Goal: Transaction & Acquisition: Purchase product/service

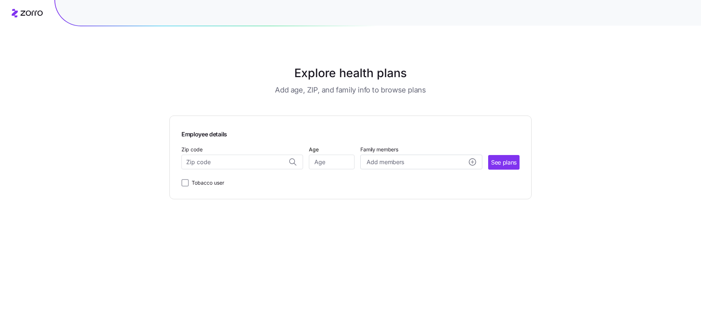
click at [652, 167] on div "Explore health plans Add age, ZIP, and family info to browse plans Employee det…" at bounding box center [350, 168] width 701 height 336
click at [226, 167] on input "Zip code" at bounding box center [243, 162] width 122 height 15
type input "53719"
click at [337, 163] on input "Age" at bounding box center [332, 162] width 46 height 15
click at [317, 162] on input "Age" at bounding box center [332, 162] width 46 height 15
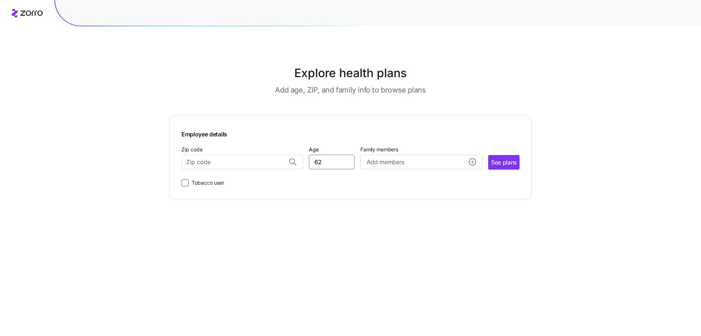
type input "62"
click at [381, 159] on span "Add members" at bounding box center [385, 161] width 37 height 9
click at [387, 209] on input "Age" at bounding box center [387, 208] width 37 height 15
click at [384, 209] on input "Age" at bounding box center [387, 208] width 37 height 15
type input "51"
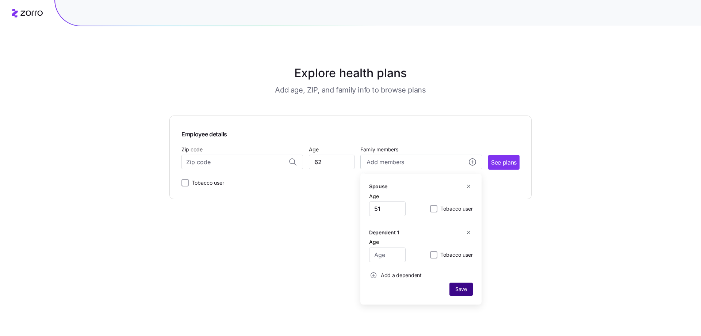
click at [465, 289] on span "Save" at bounding box center [462, 288] width 12 height 7
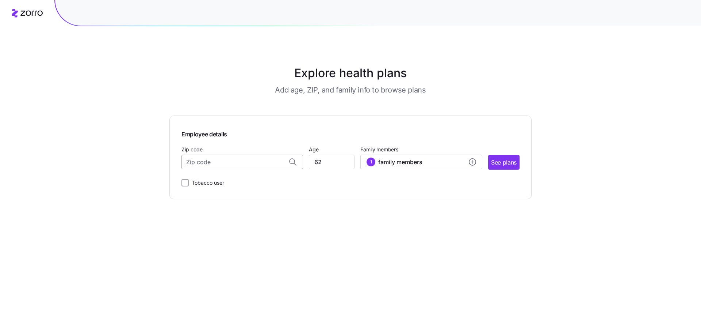
click at [209, 166] on input "Zip code" at bounding box center [243, 162] width 122 height 15
click at [210, 176] on span "53719, [GEOGRAPHIC_DATA], [GEOGRAPHIC_DATA]" at bounding box center [241, 180] width 102 height 9
type input "53719, [GEOGRAPHIC_DATA], [GEOGRAPHIC_DATA]"
click at [502, 165] on span "See plans" at bounding box center [504, 162] width 26 height 9
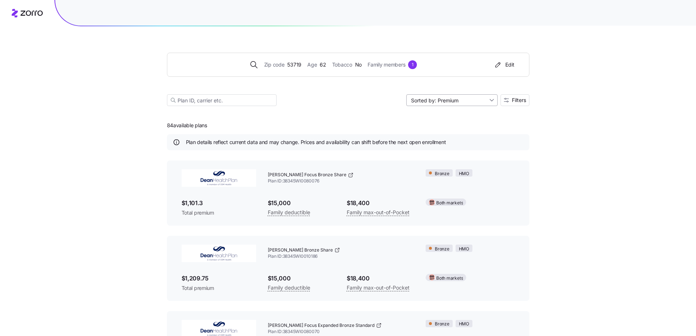
click at [480, 100] on input "Sorted by: Premium" at bounding box center [451, 100] width 91 height 12
click at [442, 128] on div "Deductible" at bounding box center [450, 128] width 85 height 11
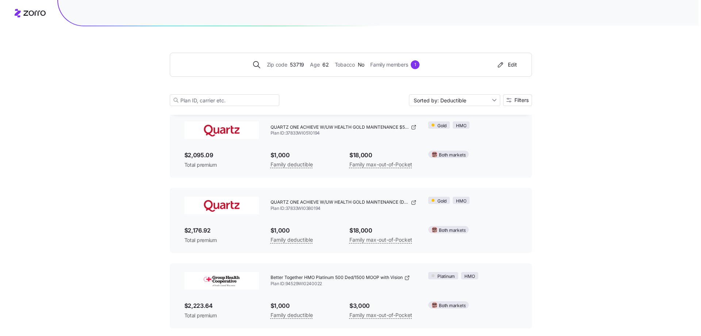
scroll to position [1025, 0]
click at [512, 102] on span "Filters" at bounding box center [519, 100] width 14 height 5
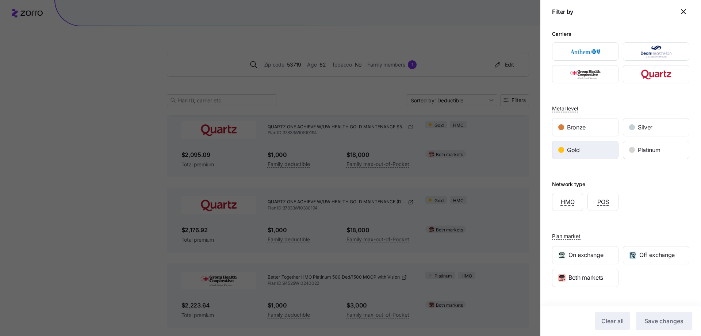
click at [588, 145] on div "Gold" at bounding box center [586, 150] width 66 height 18
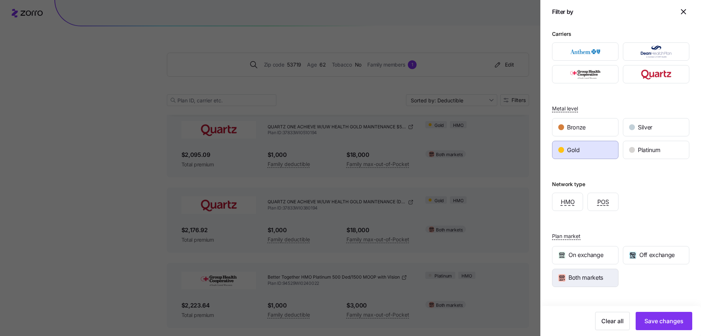
drag, startPoint x: 655, startPoint y: 320, endPoint x: 562, endPoint y: 271, distance: 105.9
click at [655, 320] on span "Save changes" at bounding box center [664, 320] width 39 height 9
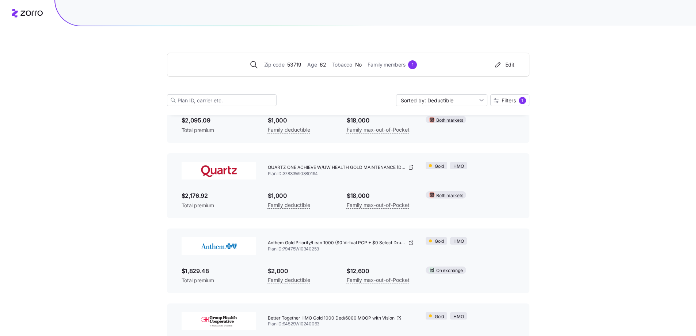
scroll to position [0, 0]
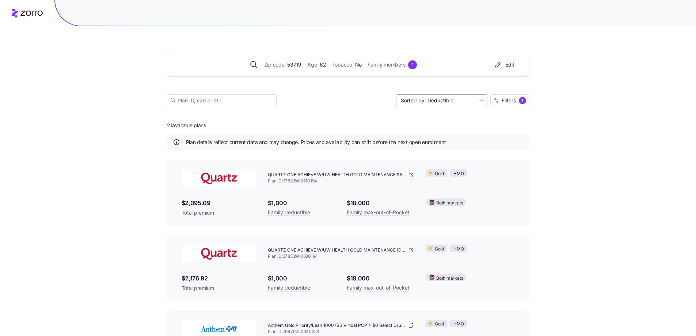
click at [435, 98] on input "Sorted by: Deductible" at bounding box center [441, 100] width 91 height 12
click at [430, 140] on div "Max out of pocket" at bounding box center [440, 138] width 85 height 11
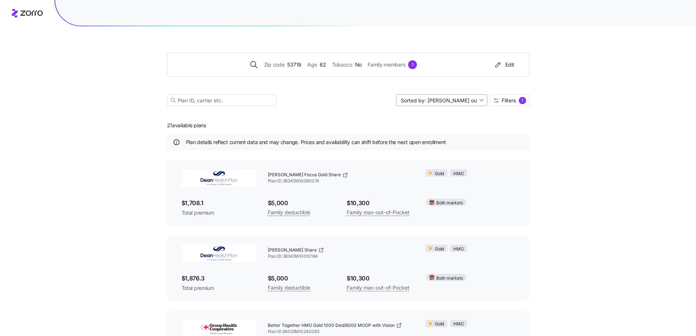
click at [442, 103] on input "Sorted by: [PERSON_NAME] out of pocket" at bounding box center [441, 100] width 91 height 12
click at [425, 130] on div "Deductible" at bounding box center [440, 128] width 85 height 11
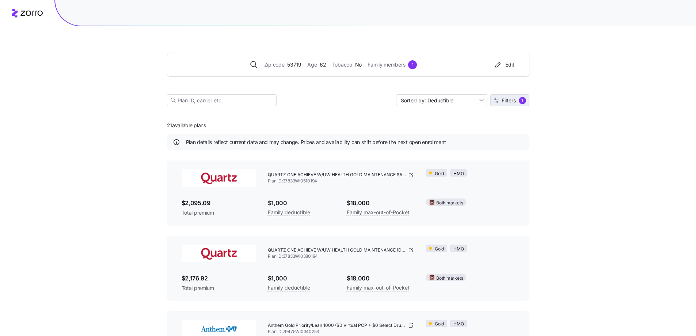
click at [510, 102] on span "Filters" at bounding box center [509, 100] width 14 height 5
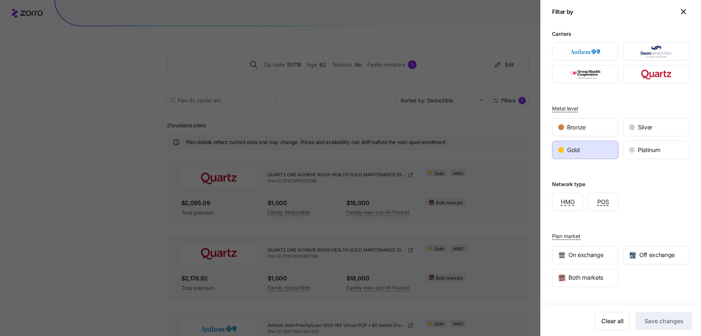
click at [570, 152] on span "Gold" at bounding box center [573, 149] width 13 height 9
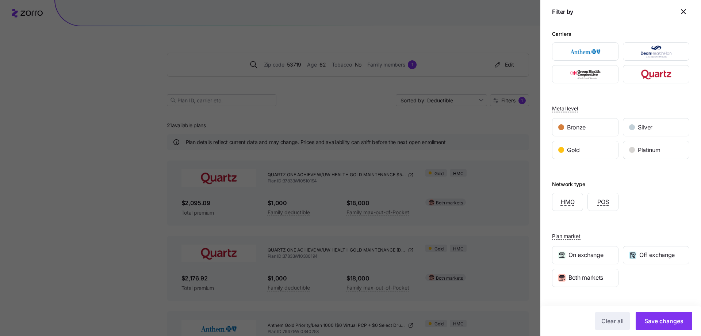
drag, startPoint x: 662, startPoint y: 326, endPoint x: 634, endPoint y: 317, distance: 29.7
click at [662, 327] on button "Save changes" at bounding box center [664, 321] width 57 height 18
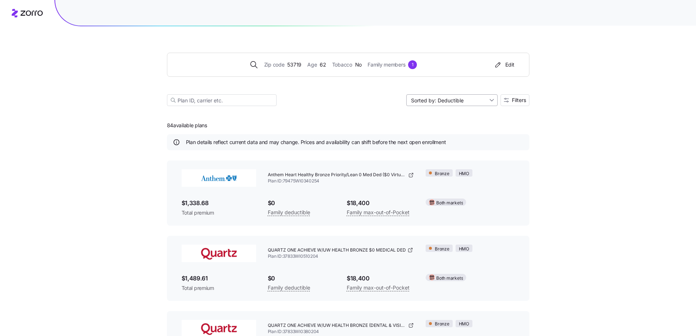
click at [460, 101] on input "Sorted by: Deductible" at bounding box center [451, 100] width 91 height 12
click at [448, 140] on div "Max out of pocket" at bounding box center [450, 138] width 85 height 11
type input "Sorted by: [PERSON_NAME] out of pocket"
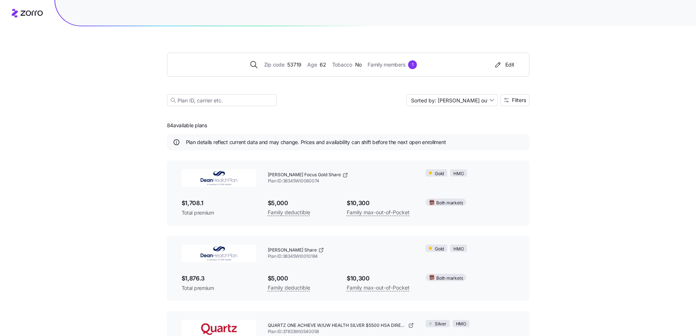
click at [496, 64] on icon "button" at bounding box center [497, 64] width 9 height 7
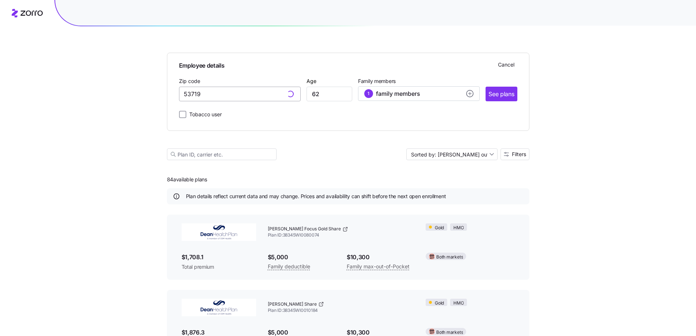
click at [233, 94] on input "53719" at bounding box center [240, 94] width 122 height 15
drag, startPoint x: 259, startPoint y: 94, endPoint x: 119, endPoint y: 97, distance: 139.2
drag, startPoint x: 259, startPoint y: 96, endPoint x: 165, endPoint y: 102, distance: 94.0
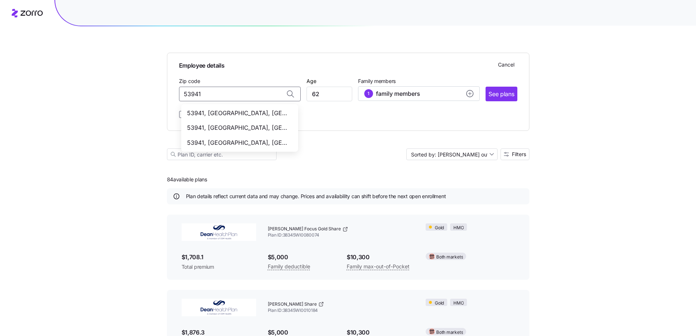
click at [220, 128] on span "53941, [GEOGRAPHIC_DATA], [GEOGRAPHIC_DATA]" at bounding box center [238, 127] width 102 height 9
type input "53941, [GEOGRAPHIC_DATA], [GEOGRAPHIC_DATA]"
click at [339, 95] on input "62" at bounding box center [329, 94] width 46 height 15
drag, startPoint x: 339, startPoint y: 95, endPoint x: 307, endPoint y: 99, distance: 31.7
click at [307, 99] on input "62" at bounding box center [329, 94] width 46 height 15
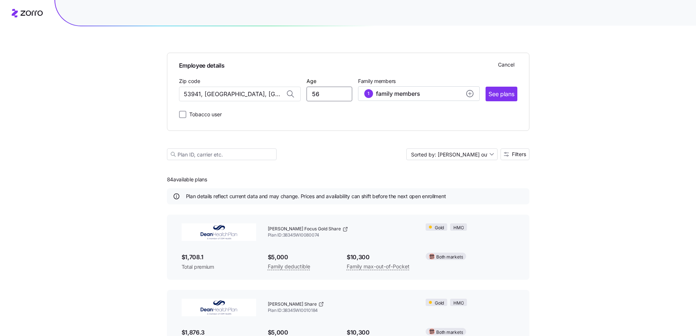
type input "56"
click at [327, 125] on div "Employee details Cancel Zip code 53941, [GEOGRAPHIC_DATA], [GEOGRAPHIC_DATA] Ag…" at bounding box center [348, 92] width 362 height 78
click at [464, 91] on div "1 family members" at bounding box center [418, 93] width 109 height 9
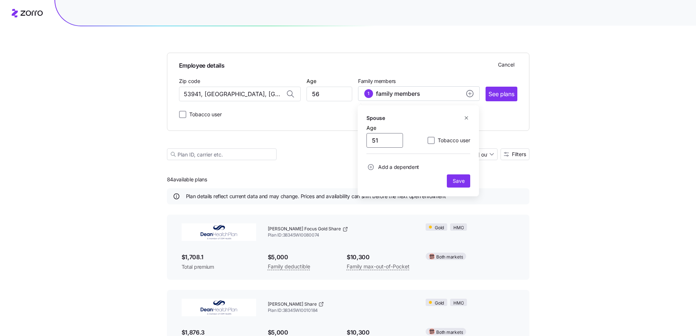
drag, startPoint x: 377, startPoint y: 142, endPoint x: 360, endPoint y: 144, distance: 17.2
click at [360, 144] on div "Spouse Age [DEMOGRAPHIC_DATA] Tobacco user Add a dependent Save" at bounding box center [418, 150] width 121 height 91
type input "58"
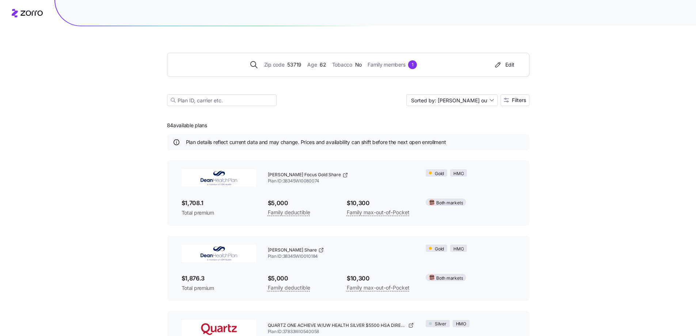
click at [509, 64] on div "Edit" at bounding box center [503, 64] width 21 height 7
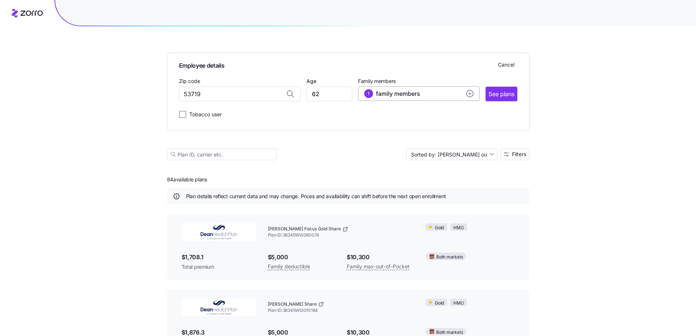
click at [408, 96] on span "family members" at bounding box center [398, 93] width 44 height 9
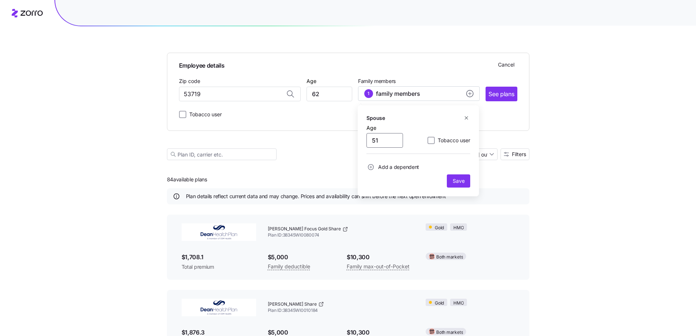
click at [385, 138] on input "51" at bounding box center [384, 140] width 37 height 15
type input "58"
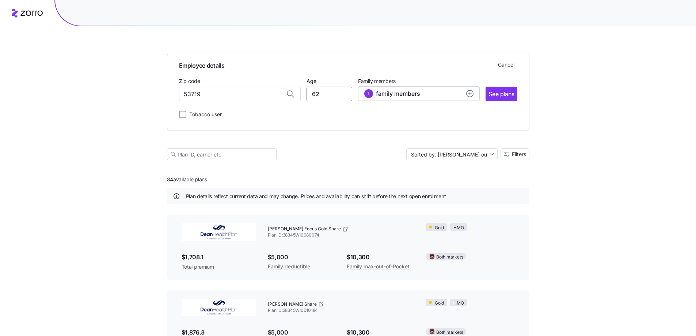
click at [329, 96] on input "62" at bounding box center [329, 94] width 46 height 15
type input "6"
type input "56"
click at [218, 97] on input "53719" at bounding box center [240, 94] width 122 height 15
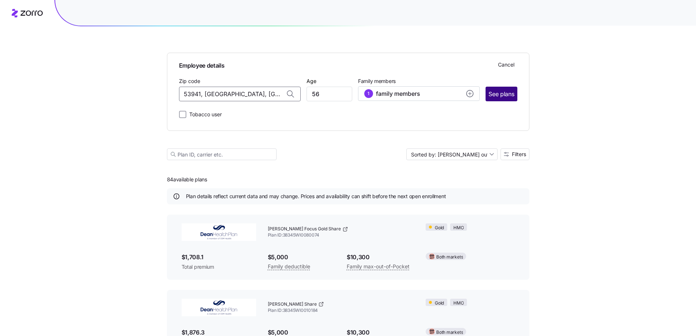
type input "53941, [GEOGRAPHIC_DATA], [GEOGRAPHIC_DATA]"
click at [502, 94] on span "See plans" at bounding box center [501, 93] width 26 height 9
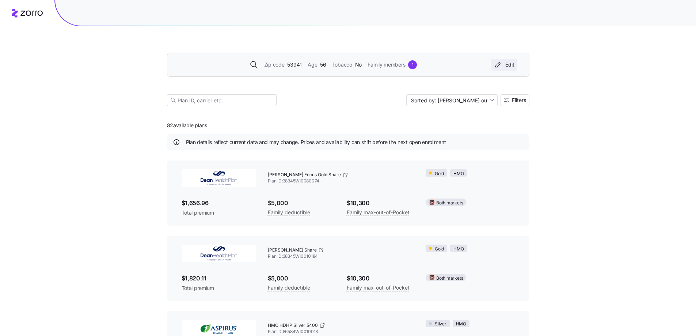
click at [502, 65] on icon "button" at bounding box center [497, 64] width 9 height 7
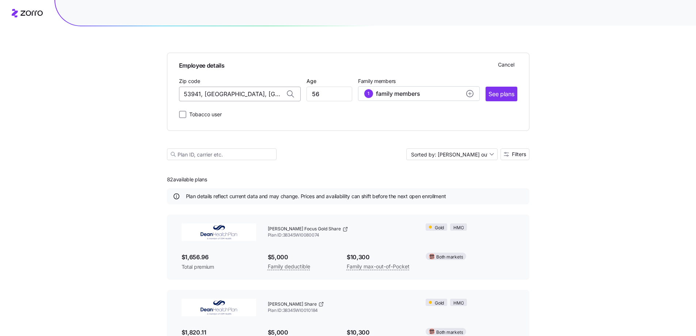
click at [222, 92] on input "53941, [GEOGRAPHIC_DATA], [GEOGRAPHIC_DATA]" at bounding box center [240, 94] width 122 height 15
drag, startPoint x: 257, startPoint y: 92, endPoint x: 138, endPoint y: 99, distance: 118.9
click at [217, 114] on span "53593, [GEOGRAPHIC_DATA], [GEOGRAPHIC_DATA]" at bounding box center [238, 112] width 102 height 9
type input "53593, [GEOGRAPHIC_DATA], [GEOGRAPHIC_DATA]"
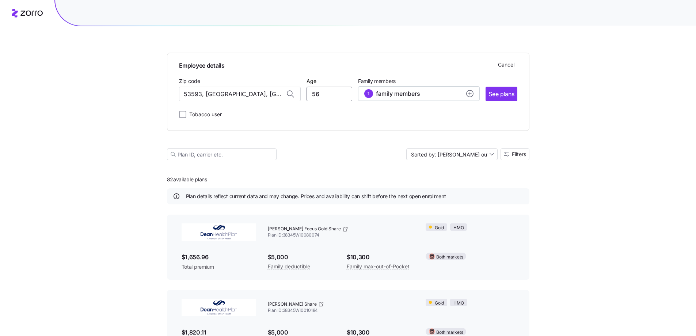
drag, startPoint x: 335, startPoint y: 94, endPoint x: 304, endPoint y: 94, distance: 31.0
click at [304, 94] on div "Zip code 53593, [GEOGRAPHIC_DATA], [GEOGRAPHIC_DATA] Age [DEMOGRAPHIC_DATA] Fam…" at bounding box center [348, 88] width 338 height 25
type input "43"
click at [325, 114] on div "Tobacco user" at bounding box center [348, 113] width 338 height 12
click at [423, 95] on div "1 family members" at bounding box center [418, 93] width 109 height 9
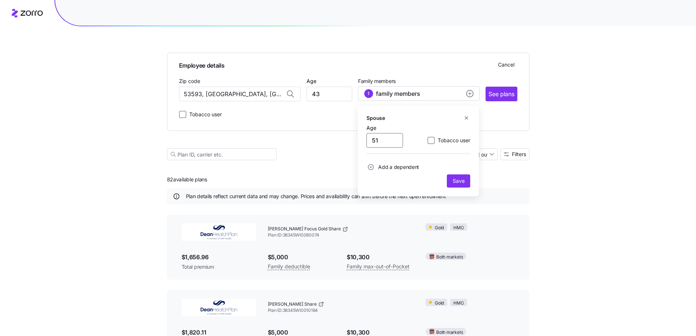
click at [384, 141] on input "51" at bounding box center [384, 140] width 37 height 15
type input "42"
click at [390, 167] on span "Add a dependent" at bounding box center [398, 166] width 41 height 7
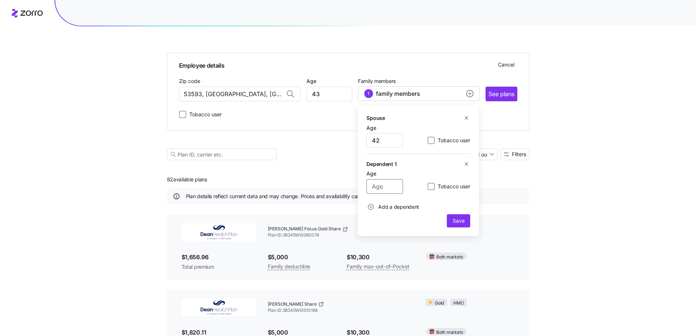
click at [385, 189] on input "Age" at bounding box center [384, 186] width 37 height 15
type input "14"
click at [408, 206] on span "Add a dependent" at bounding box center [398, 206] width 41 height 7
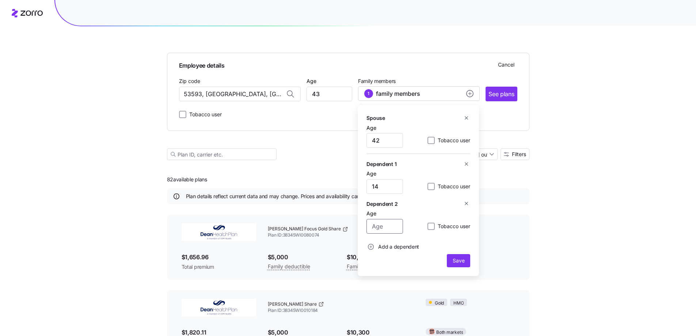
click at [388, 229] on input "Age" at bounding box center [384, 226] width 37 height 15
type input "9"
click at [461, 258] on span "Save" at bounding box center [459, 260] width 12 height 7
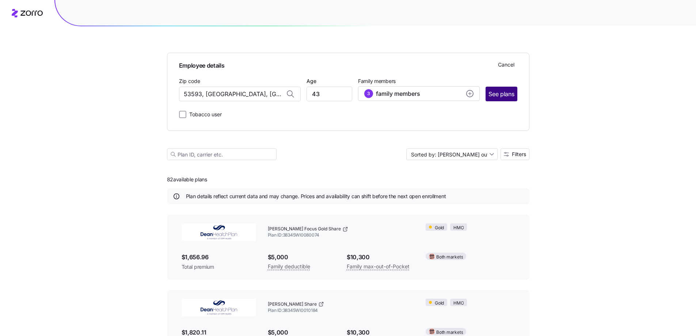
click at [509, 91] on span "See plans" at bounding box center [501, 93] width 26 height 9
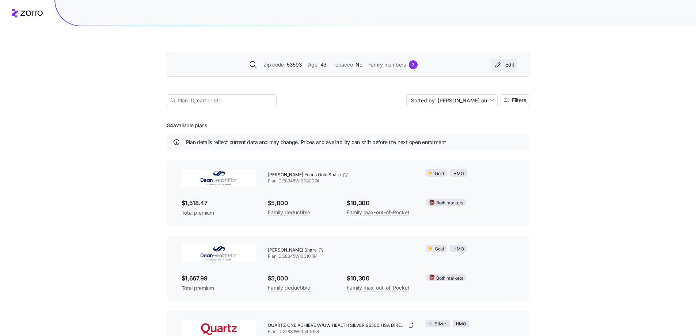
click at [504, 66] on div "Edit" at bounding box center [503, 64] width 21 height 7
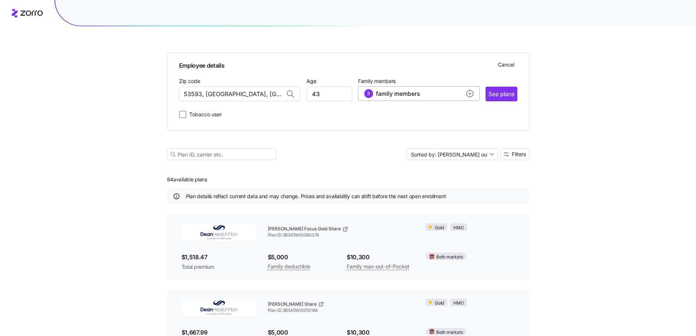
click at [431, 92] on div "3 family members" at bounding box center [418, 93] width 109 height 9
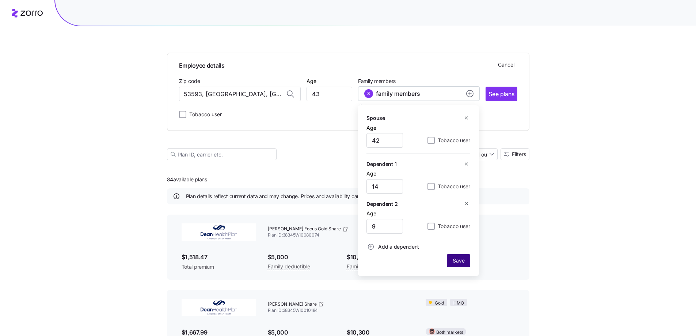
click at [460, 259] on span "Save" at bounding box center [459, 260] width 12 height 7
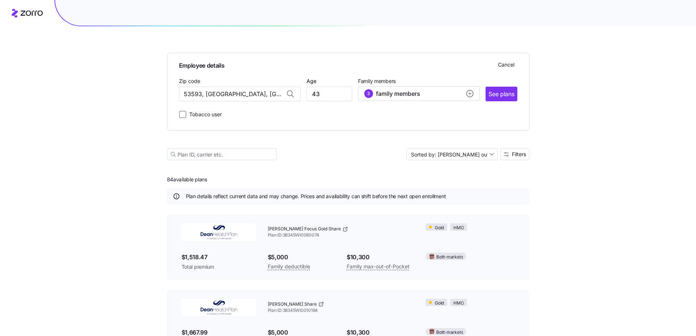
drag, startPoint x: 508, startPoint y: 97, endPoint x: 502, endPoint y: 98, distance: 5.5
click at [507, 97] on span "See plans" at bounding box center [501, 93] width 26 height 9
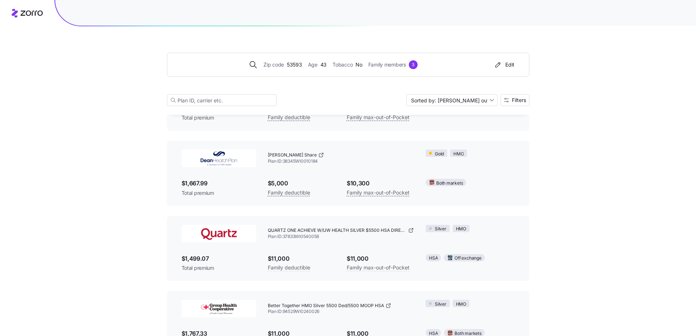
scroll to position [110, 0]
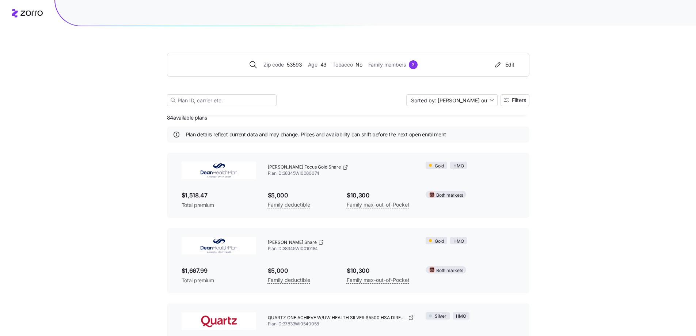
scroll to position [0, 0]
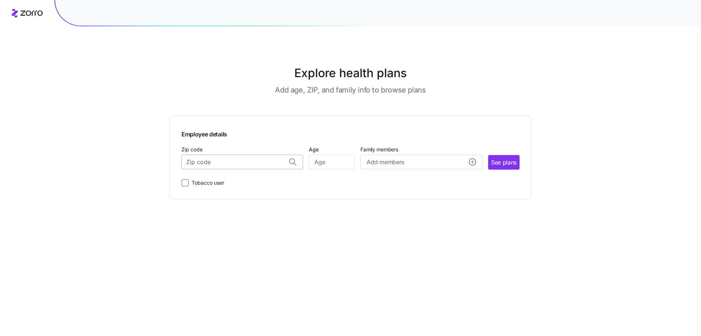
click at [210, 163] on input "Zip code" at bounding box center [243, 162] width 122 height 15
type input "53719"
click at [338, 163] on input "Age" at bounding box center [332, 162] width 46 height 15
type input "62"
click at [240, 159] on input "Zip code" at bounding box center [243, 162] width 122 height 15
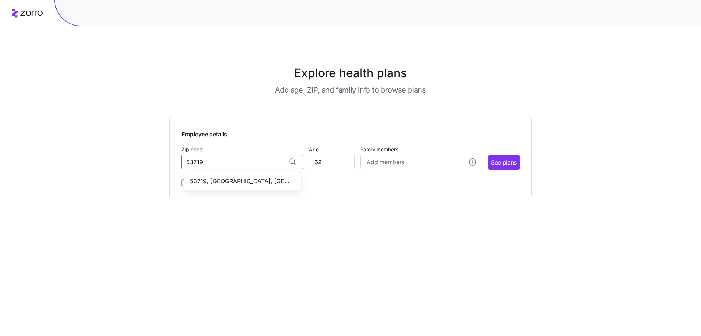
click at [225, 181] on span "53719, [GEOGRAPHIC_DATA], [GEOGRAPHIC_DATA]" at bounding box center [241, 180] width 102 height 9
type input "53719, [GEOGRAPHIC_DATA], [GEOGRAPHIC_DATA]"
click at [394, 163] on span "Add members" at bounding box center [385, 161] width 37 height 9
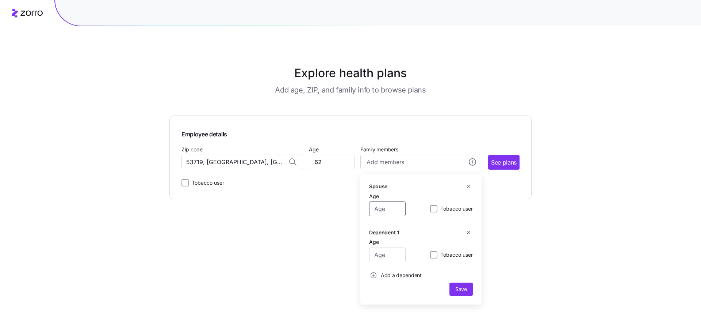
click at [390, 207] on input "Age" at bounding box center [387, 208] width 37 height 15
type input "51"
click at [461, 289] on span "Save" at bounding box center [462, 288] width 12 height 7
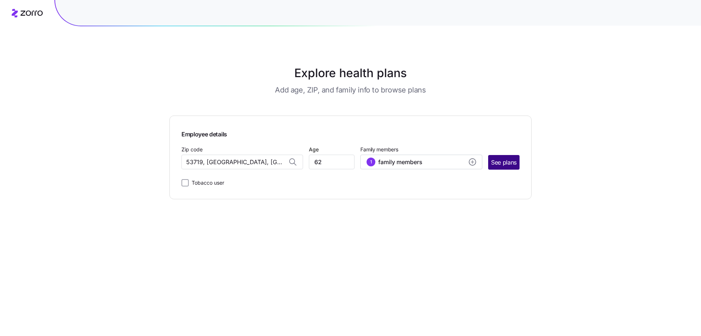
click at [515, 161] on span "See plans" at bounding box center [504, 162] width 26 height 9
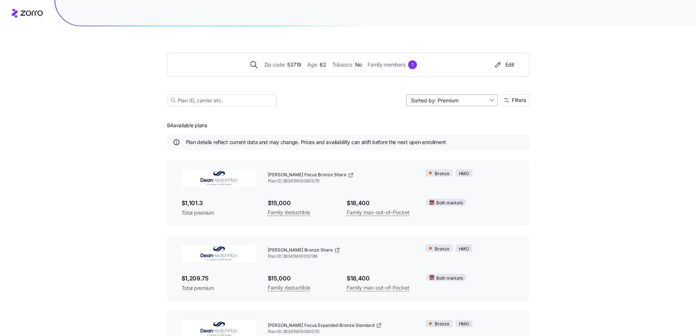
click at [476, 101] on input "Sorted by: Premium" at bounding box center [451, 100] width 91 height 12
click at [433, 140] on div "Max out of pocket" at bounding box center [450, 138] width 85 height 11
type input "Sorted by: [PERSON_NAME] out of pocket"
click at [502, 64] on icon "button" at bounding box center [497, 64] width 9 height 7
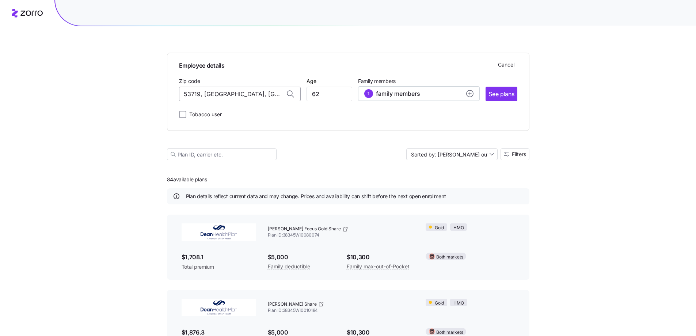
click at [252, 94] on input "53719, [GEOGRAPHIC_DATA], [GEOGRAPHIC_DATA]" at bounding box center [240, 94] width 122 height 15
click at [252, 94] on input "53719, [GEOGRAPHIC_DATA]" at bounding box center [240, 94] width 122 height 15
click at [230, 126] on span "53941, [GEOGRAPHIC_DATA], [GEOGRAPHIC_DATA]" at bounding box center [238, 127] width 102 height 9
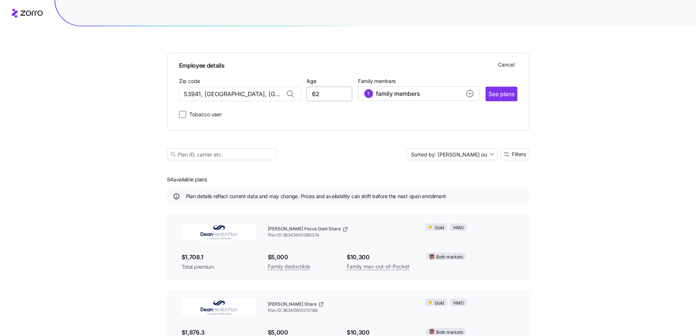
type input "53941, [GEOGRAPHIC_DATA], [GEOGRAPHIC_DATA]"
click at [321, 97] on input "62" at bounding box center [329, 94] width 46 height 15
type input "56"
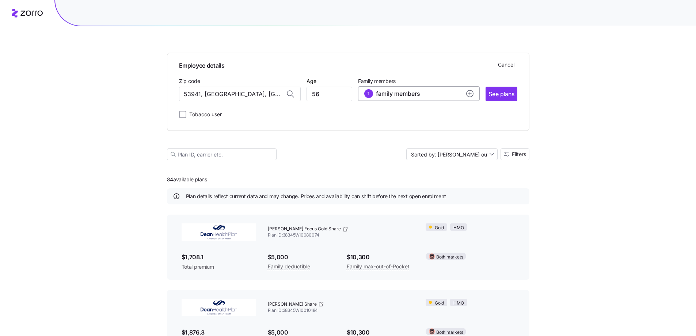
click at [401, 91] on span "family members" at bounding box center [398, 93] width 44 height 9
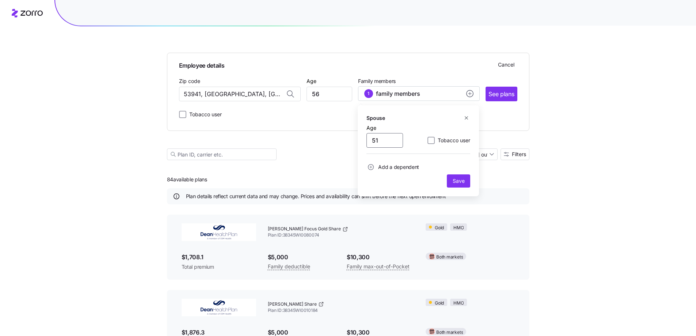
click at [393, 141] on input "51" at bounding box center [384, 140] width 37 height 15
type input "58"
click at [464, 180] on span "Save" at bounding box center [459, 180] width 12 height 7
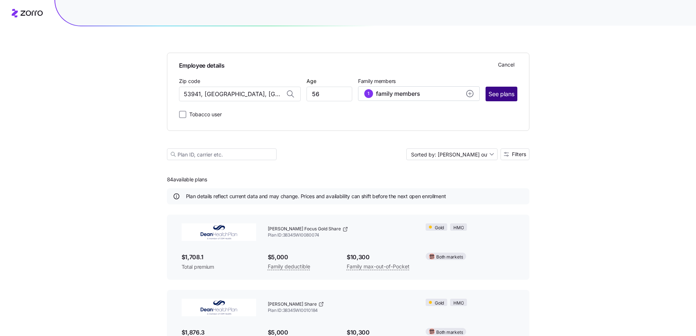
click at [499, 95] on span "See plans" at bounding box center [501, 93] width 26 height 9
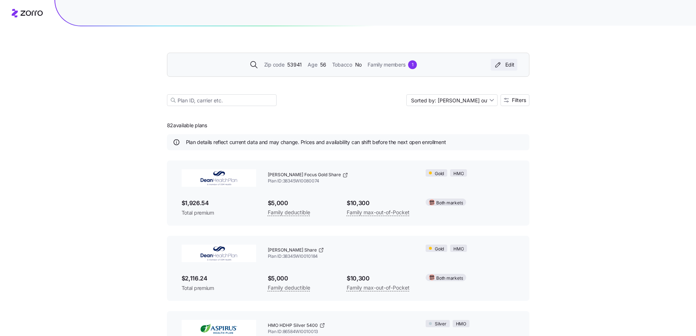
click at [503, 67] on div "Edit" at bounding box center [503, 64] width 21 height 7
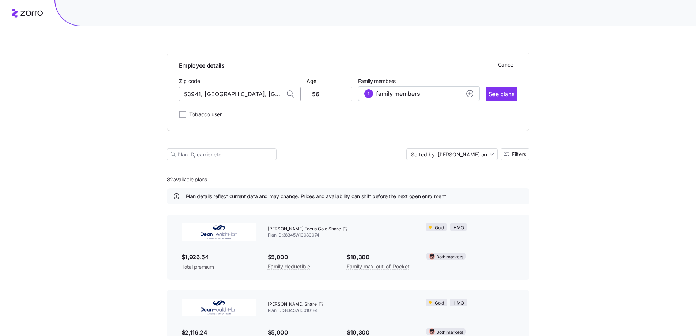
click at [221, 95] on input "53941, [GEOGRAPHIC_DATA], [GEOGRAPHIC_DATA]" at bounding box center [240, 94] width 122 height 15
drag, startPoint x: 257, startPoint y: 95, endPoint x: 148, endPoint y: 99, distance: 108.6
click at [148, 99] on div "Employee details Cancel Zip code 53941, [GEOGRAPHIC_DATA], [GEOGRAPHIC_DATA] Ag…" at bounding box center [348, 290] width 696 height 580
click at [224, 108] on div "53711, [GEOGRAPHIC_DATA], [GEOGRAPHIC_DATA]" at bounding box center [240, 113] width 114 height 15
type input "53711, [GEOGRAPHIC_DATA], [GEOGRAPHIC_DATA]"
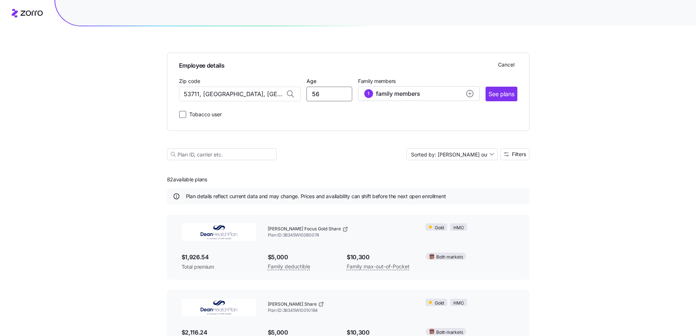
click at [326, 92] on input "56" at bounding box center [329, 94] width 46 height 15
click at [448, 92] on div "1 family members" at bounding box center [418, 93] width 109 height 9
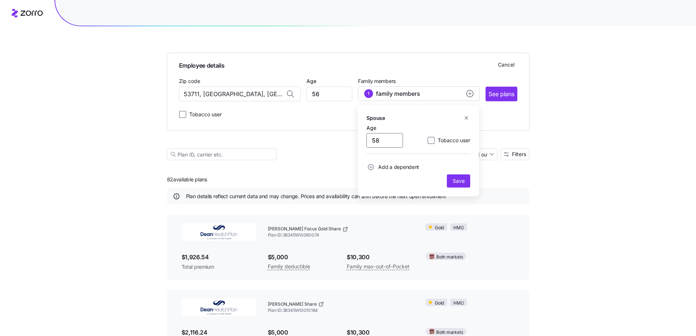
click at [395, 138] on input "58" at bounding box center [384, 140] width 37 height 15
type input "56"
click at [398, 164] on span "Add a dependent" at bounding box center [398, 166] width 41 height 7
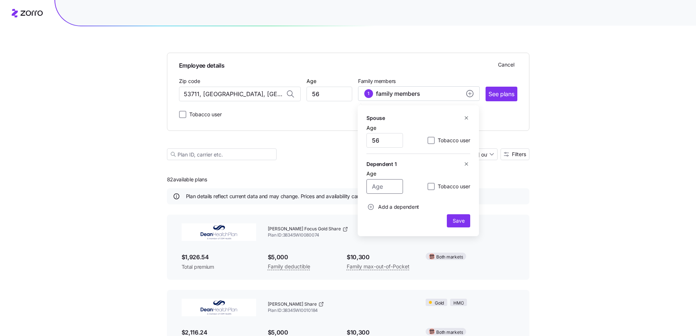
click at [395, 185] on input "Age" at bounding box center [384, 186] width 37 height 15
type input "14"
click at [462, 222] on span "Save" at bounding box center [459, 220] width 12 height 7
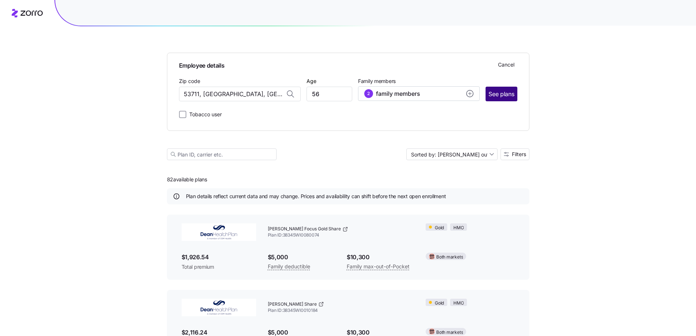
click at [501, 94] on span "See plans" at bounding box center [501, 93] width 26 height 9
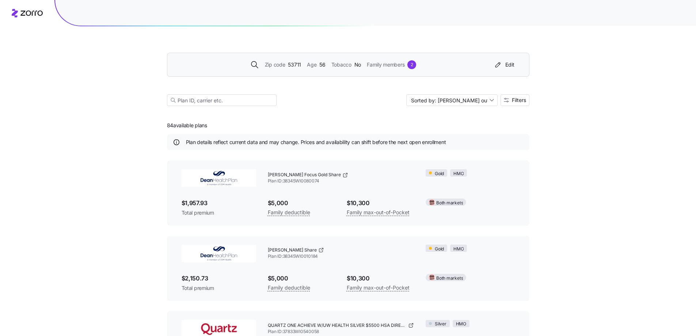
click at [119, 120] on div "Zip code 53711 Age [DEMOGRAPHIC_DATA] Tobacco No Family members 2 Edit Sorted b…" at bounding box center [348, 263] width 696 height 526
click at [515, 65] on button "Edit" at bounding box center [504, 65] width 27 height 12
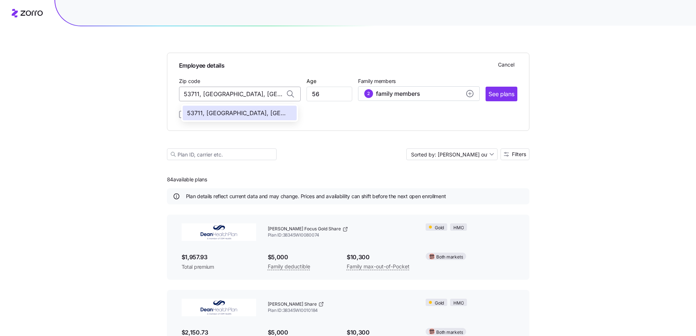
click at [204, 91] on input "53711, [GEOGRAPHIC_DATA], [GEOGRAPHIC_DATA]" at bounding box center [240, 94] width 122 height 15
drag, startPoint x: 259, startPoint y: 93, endPoint x: 166, endPoint y: 95, distance: 93.2
click at [166, 95] on div "Employee details Cancel Zip code 53711, [GEOGRAPHIC_DATA], [GEOGRAPHIC_DATA] Ag…" at bounding box center [348, 290] width 696 height 580
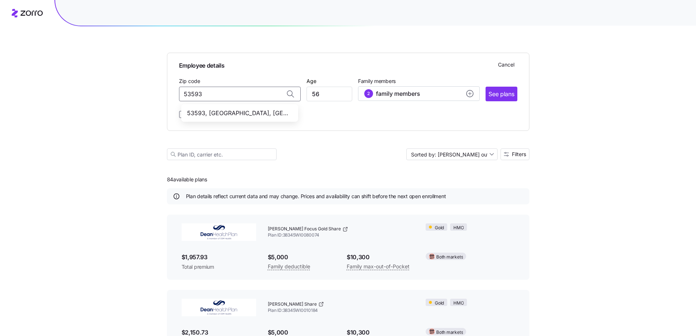
click at [240, 113] on span "53593, [GEOGRAPHIC_DATA], [GEOGRAPHIC_DATA]" at bounding box center [238, 112] width 102 height 9
type input "53593, [GEOGRAPHIC_DATA], [GEOGRAPHIC_DATA]"
click at [324, 96] on input "56" at bounding box center [329, 94] width 46 height 15
type input "51"
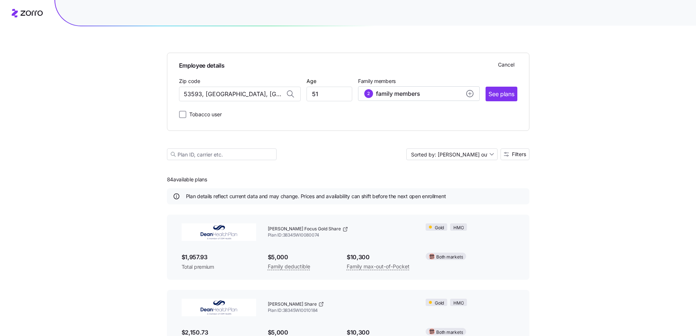
click at [407, 102] on div "Employee details Cancel Zip code 53593, [GEOGRAPHIC_DATA], [GEOGRAPHIC_DATA] Ag…" at bounding box center [348, 89] width 338 height 60
click at [408, 96] on span "family members" at bounding box center [398, 93] width 44 height 9
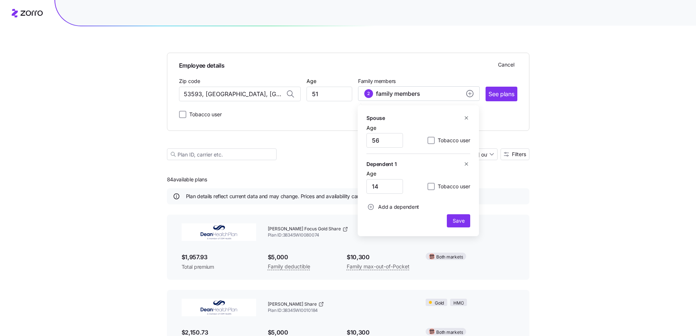
click at [464, 119] on icon "button" at bounding box center [466, 117] width 5 height 5
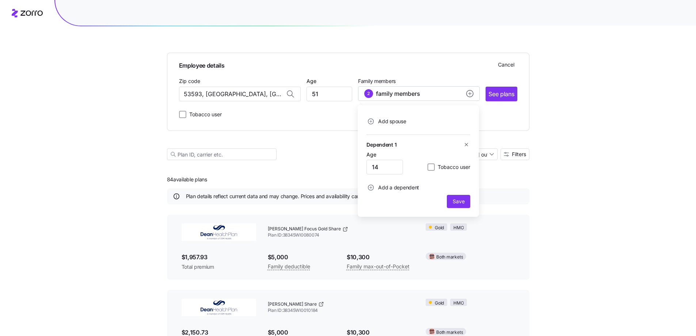
click at [466, 143] on icon "button" at bounding box center [466, 144] width 5 height 5
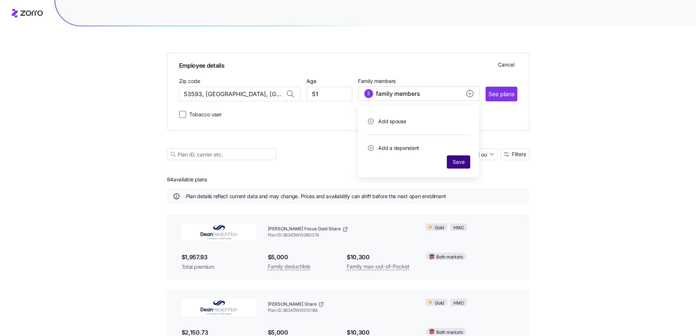
click at [458, 164] on span "Save" at bounding box center [459, 161] width 12 height 7
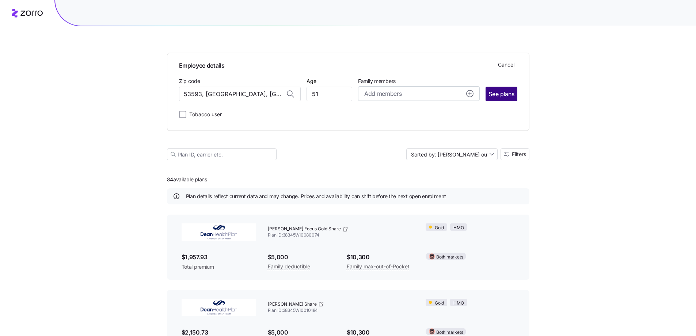
click at [496, 96] on span "See plans" at bounding box center [501, 93] width 26 height 9
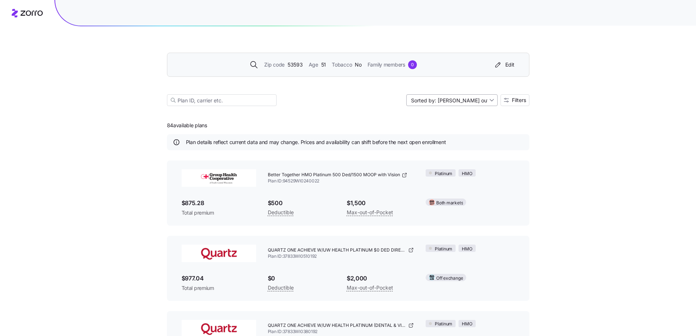
click at [483, 105] on input "Sorted by: [PERSON_NAME] out of pocket" at bounding box center [451, 100] width 91 height 12
click at [439, 115] on div "Premium" at bounding box center [450, 117] width 85 height 11
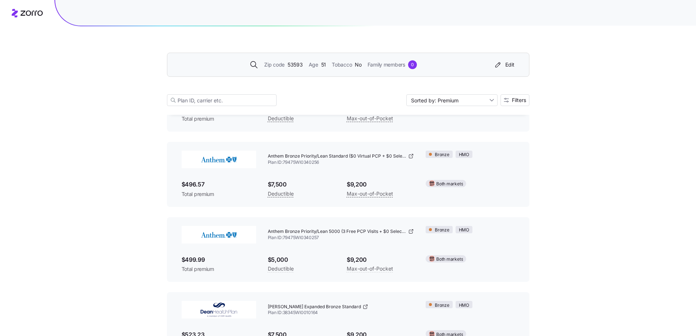
scroll to position [493, 0]
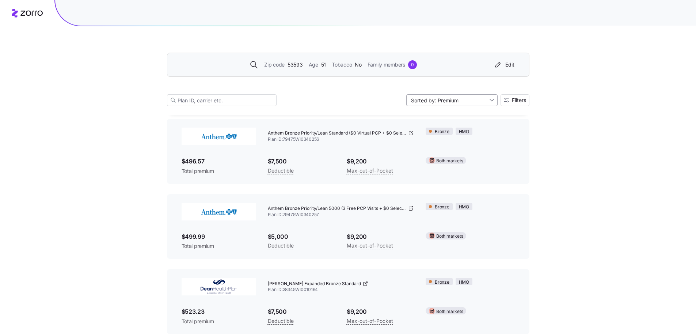
click at [448, 99] on input "Sorted by: Premium" at bounding box center [451, 100] width 91 height 12
click at [435, 130] on div "Deductible" at bounding box center [450, 128] width 85 height 11
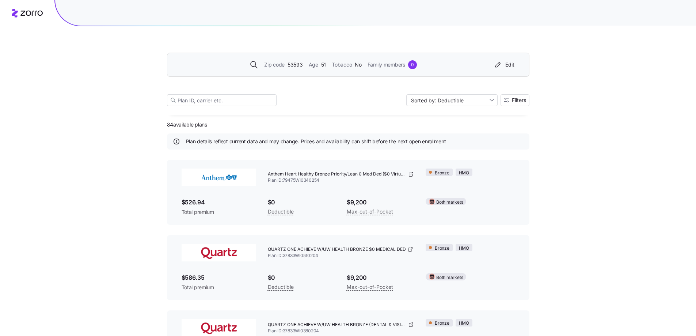
scroll to position [0, 0]
click at [475, 103] on input "Sorted by: Deductible" at bounding box center [451, 100] width 91 height 12
click at [454, 138] on div "Max out of pocket" at bounding box center [450, 138] width 85 height 11
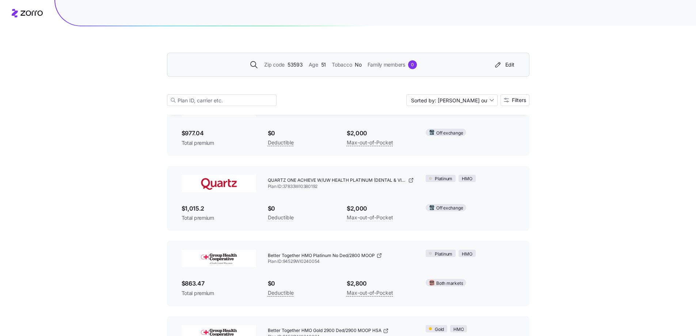
scroll to position [146, 0]
click at [461, 99] on input "Sorted by: [PERSON_NAME] out of pocket" at bounding box center [451, 100] width 91 height 12
click at [450, 115] on div "Premium" at bounding box center [450, 117] width 85 height 11
type input "Sorted by: Premium"
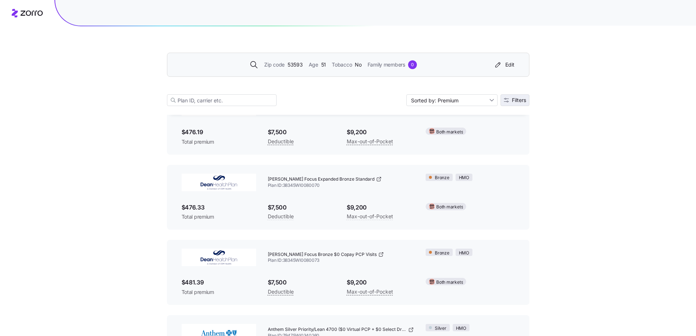
click at [504, 100] on icon "button" at bounding box center [506, 100] width 5 height 5
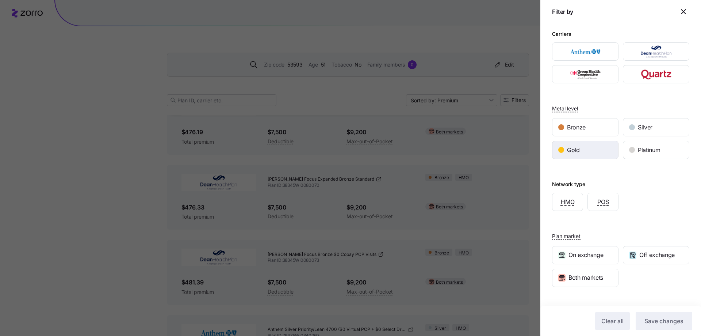
click at [578, 153] on span "Gold" at bounding box center [573, 149] width 13 height 9
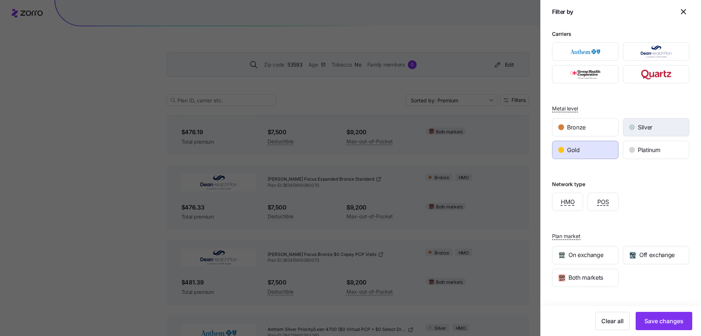
click at [648, 132] on div "Silver" at bounding box center [657, 127] width 66 height 18
click at [645, 149] on span "Platinum" at bounding box center [649, 149] width 22 height 9
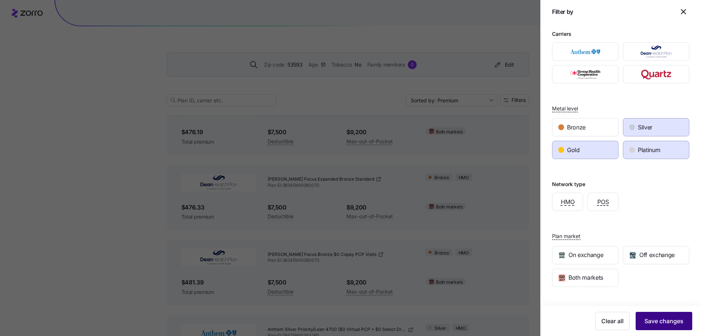
click at [659, 325] on button "Save changes" at bounding box center [664, 321] width 57 height 18
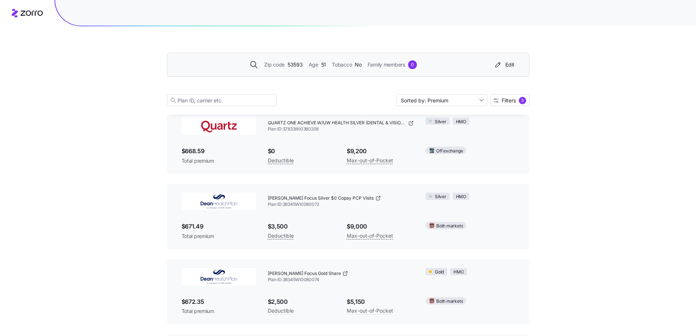
scroll to position [840, 0]
